Goal: Contribute content: Contribute content

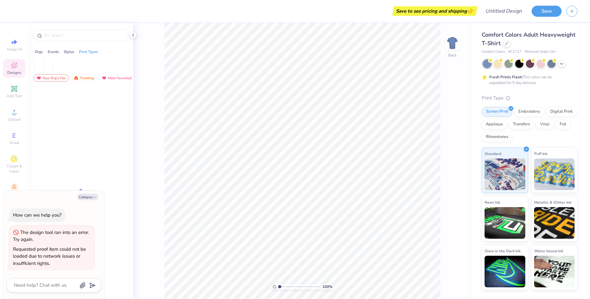
type textarea "x"
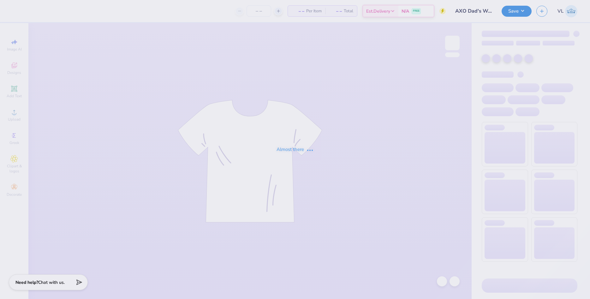
type input "AXO Dad's Weekend"
type input "50"
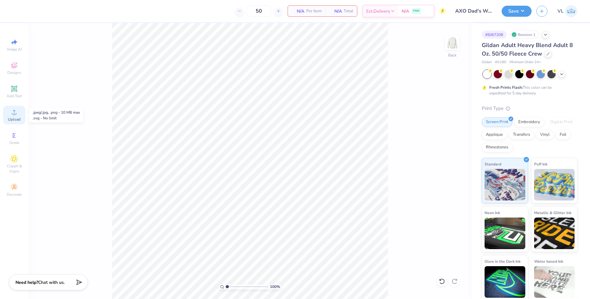
click at [12, 116] on div "Upload" at bounding box center [14, 115] width 22 height 19
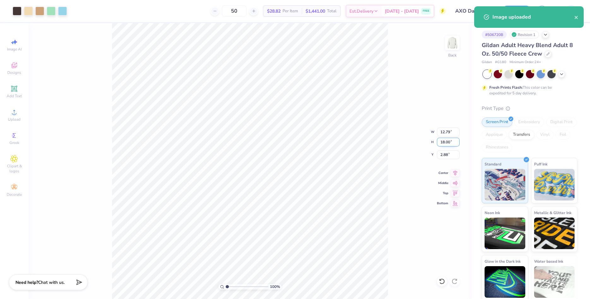
click at [444, 141] on input "18.00" at bounding box center [448, 142] width 23 height 9
type input "15"
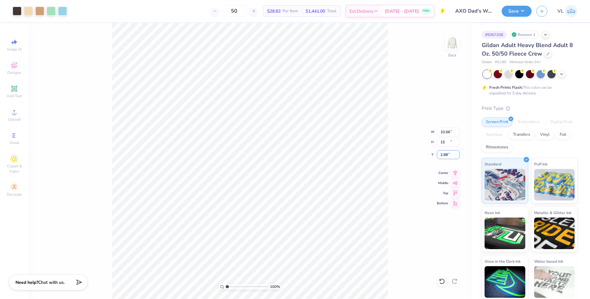
type input "10.66"
type input "15.00"
click at [446, 158] on input "4.37" at bounding box center [448, 154] width 23 height 9
type input "3.00"
click at [449, 141] on input "15.00" at bounding box center [448, 142] width 23 height 9
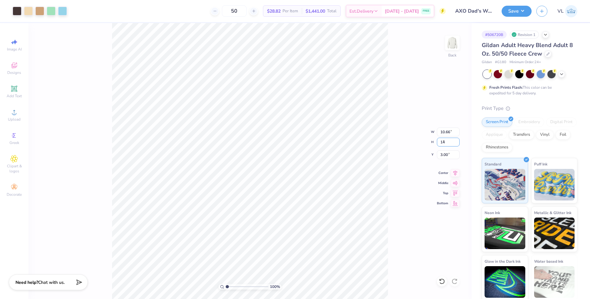
type input "14"
type input "9.95"
type input "14.00"
type input "3.50"
click at [395, 117] on div "100 % Back W 9.95 9.95 " H 14.00 14.00 " Y 3.50 3.50 " Center Middle Top Bottom" at bounding box center [249, 161] width 443 height 276
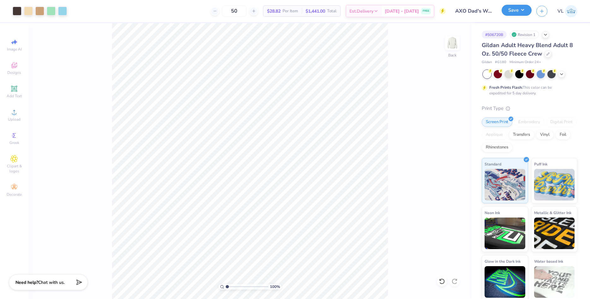
click at [510, 9] on button "Save" at bounding box center [516, 10] width 30 height 11
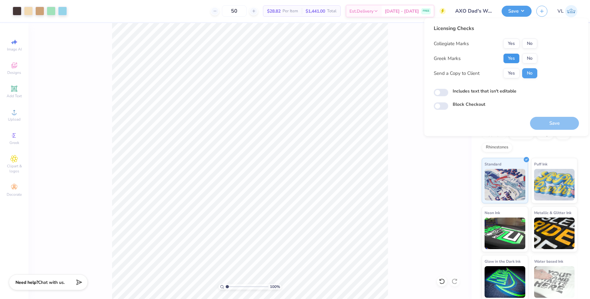
click at [514, 56] on button "Yes" at bounding box center [511, 58] width 16 height 10
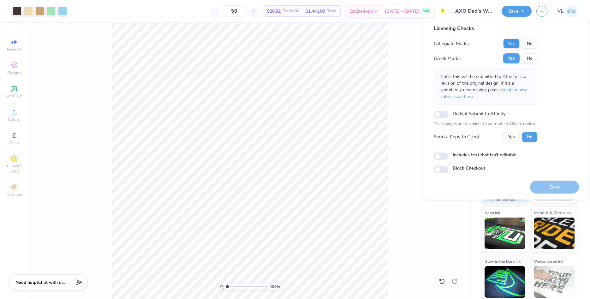
click at [513, 46] on button "Yes" at bounding box center [511, 43] width 16 height 10
click at [553, 187] on button "Save" at bounding box center [554, 186] width 49 height 13
